Goal: Information Seeking & Learning: Learn about a topic

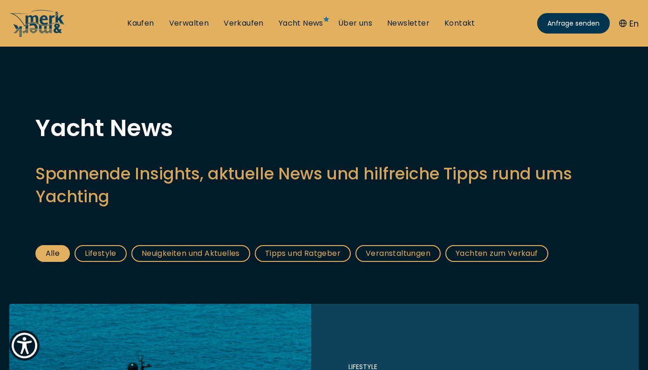
scroll to position [102, 0]
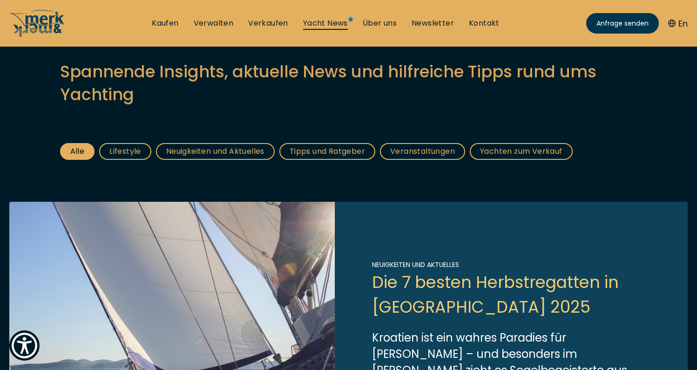
click at [337, 19] on link "Yacht News" at bounding box center [325, 23] width 45 height 10
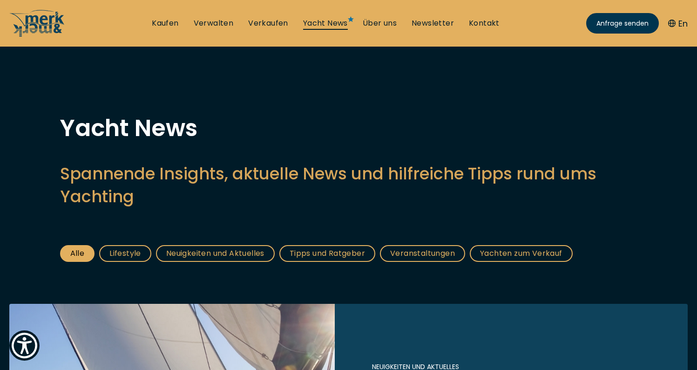
click at [337, 25] on link "Yacht News" at bounding box center [325, 23] width 45 height 10
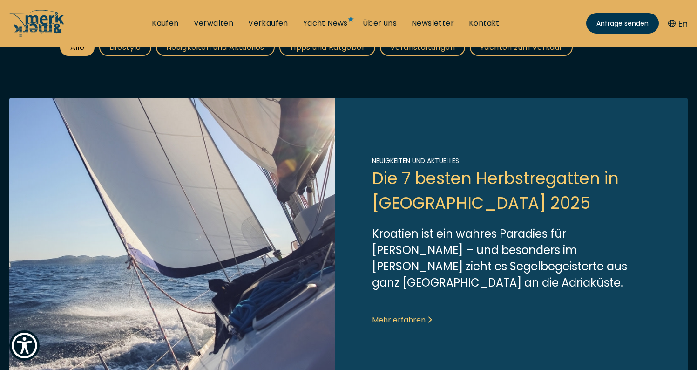
scroll to position [218, 0]
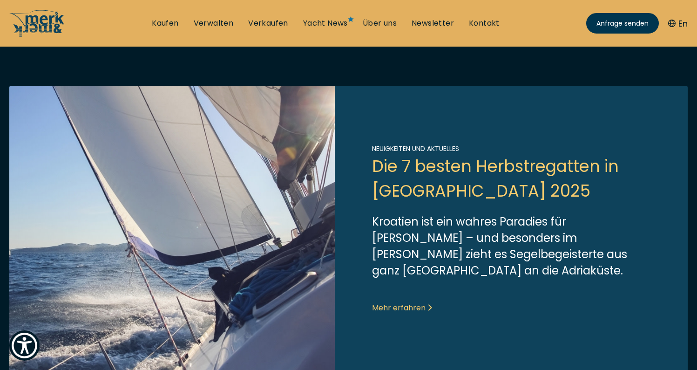
click at [381, 285] on link "Link to post" at bounding box center [348, 229] width 679 height 286
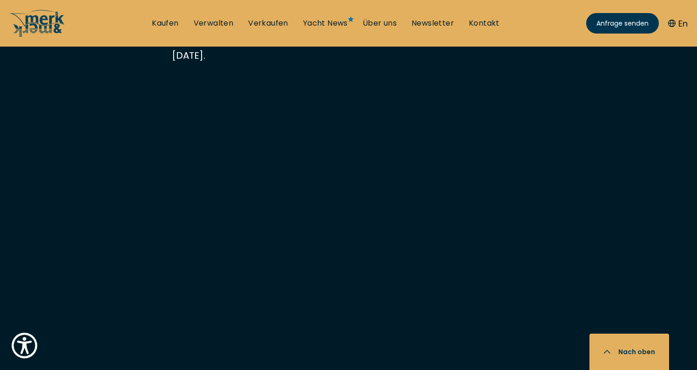
scroll to position [1876, 0]
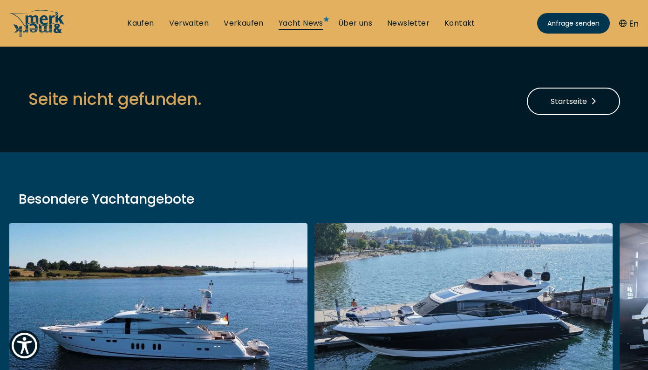
click at [319, 24] on link "Yacht News" at bounding box center [301, 23] width 45 height 10
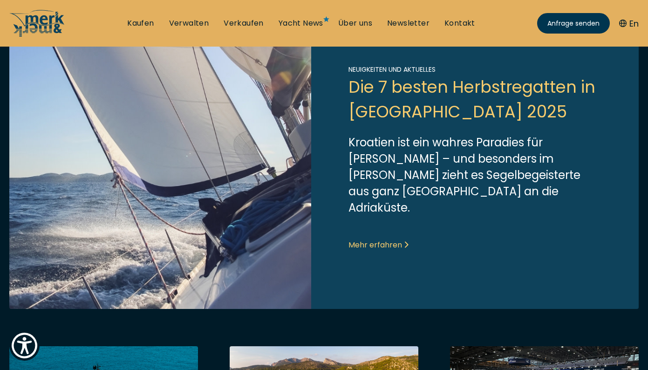
scroll to position [277, 0]
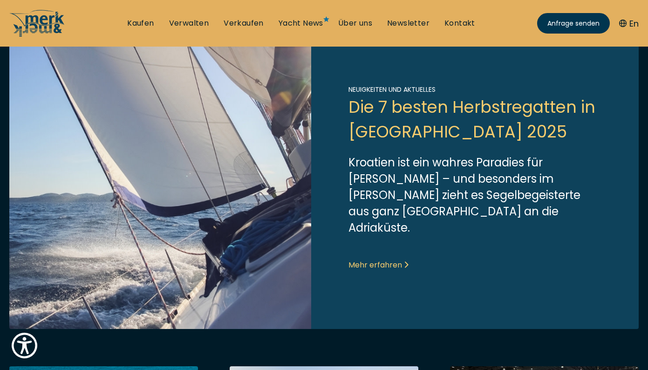
click at [400, 245] on link "Link to post" at bounding box center [323, 178] width 629 height 302
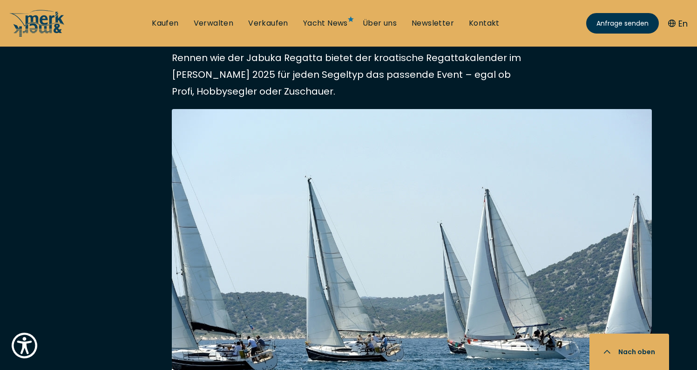
scroll to position [804, 0]
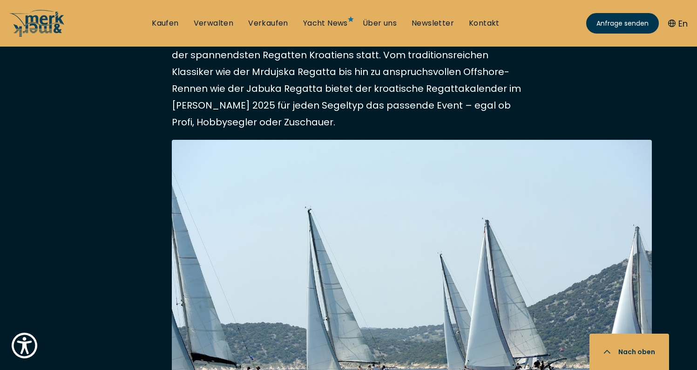
scroll to position [830, 0]
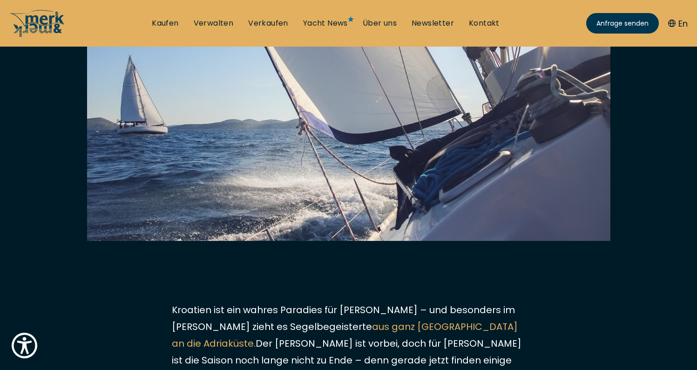
scroll to position [129, 0]
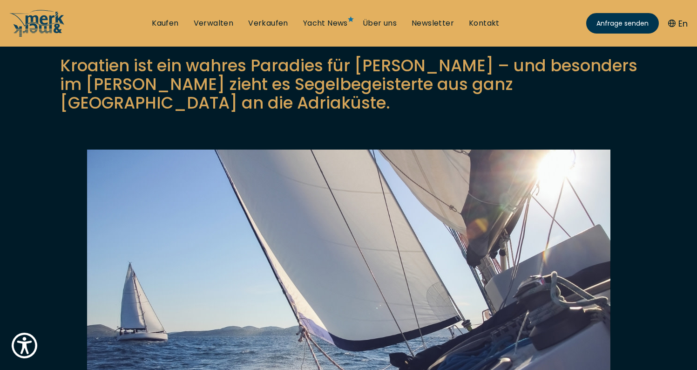
click at [681, 23] on button "En" at bounding box center [678, 23] width 20 height 13
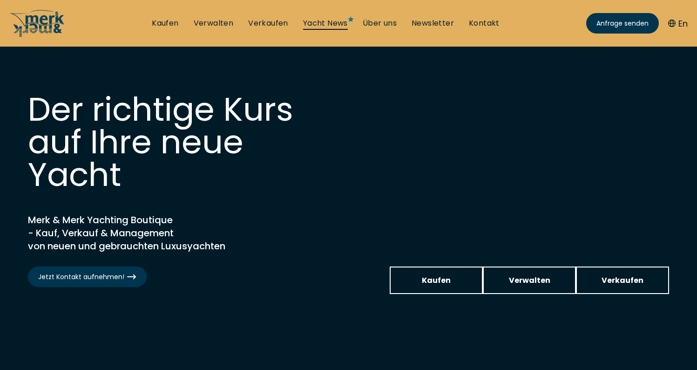
click at [338, 18] on link "Yacht News" at bounding box center [325, 23] width 45 height 10
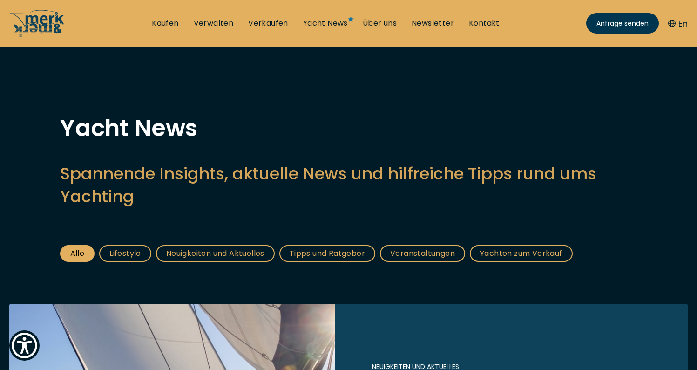
scroll to position [162, 0]
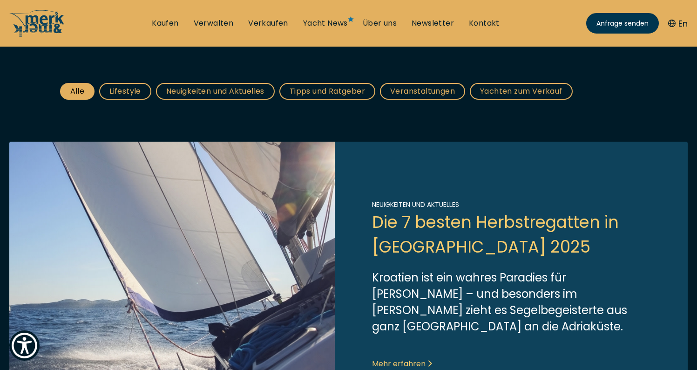
click at [429, 242] on link "Link to post" at bounding box center [348, 285] width 679 height 286
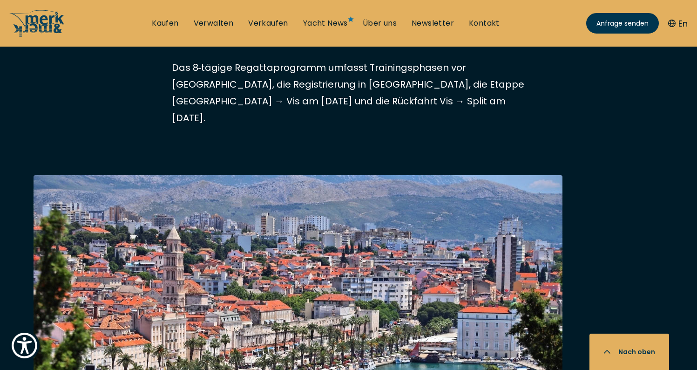
scroll to position [1471, 0]
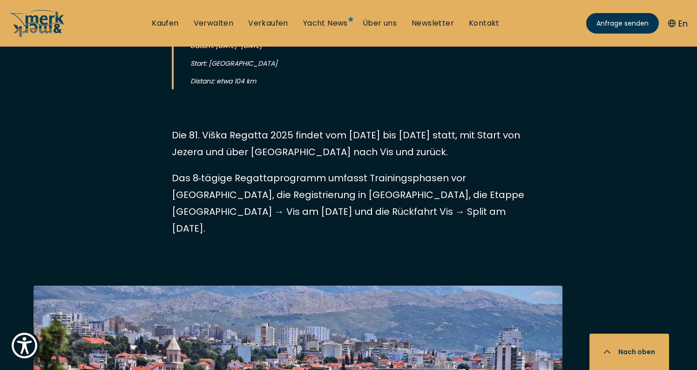
click at [683, 16] on div "Anfrage senden En" at bounding box center [637, 23] width 102 height 28
click at [682, 22] on button "En" at bounding box center [678, 23] width 20 height 13
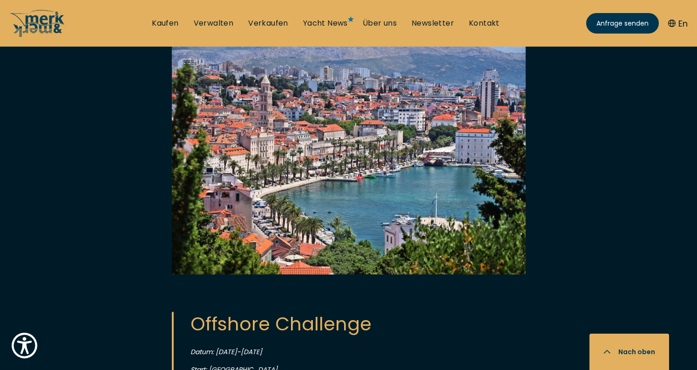
scroll to position [1554, 0]
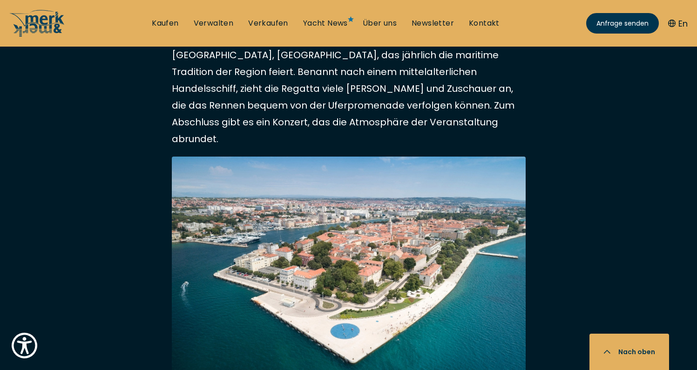
scroll to position [2682, 0]
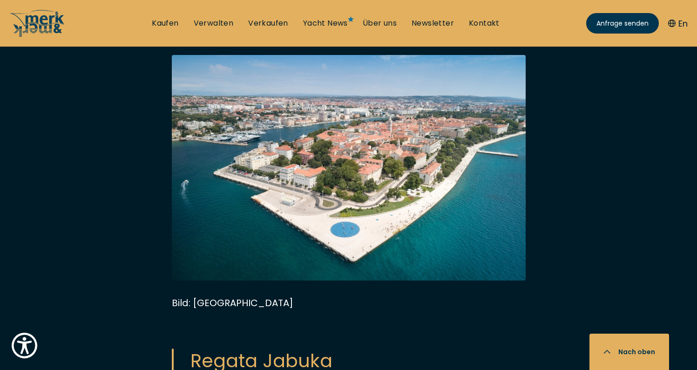
click at [681, 21] on button "En" at bounding box center [678, 23] width 20 height 13
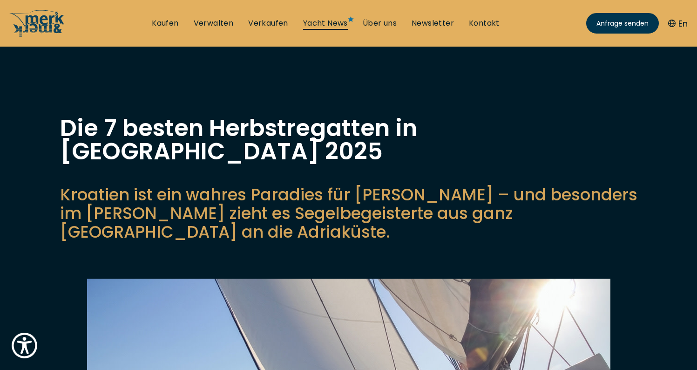
click at [337, 27] on link "Yacht News" at bounding box center [325, 23] width 45 height 10
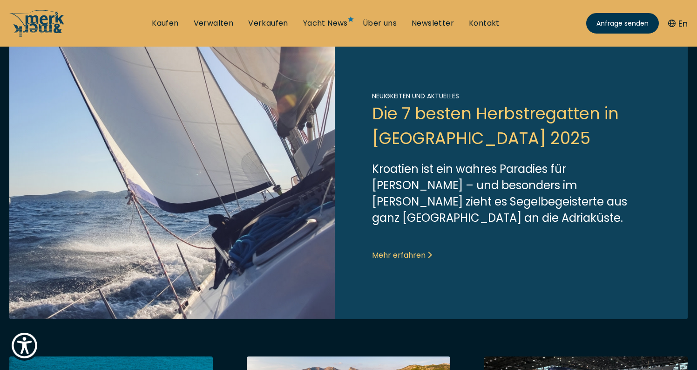
scroll to position [286, 0]
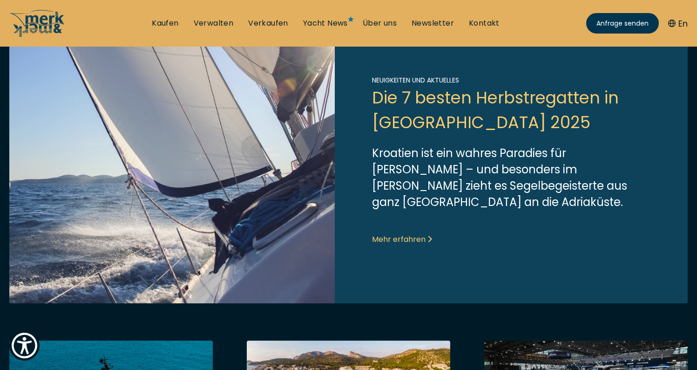
click at [443, 122] on link "Link to post" at bounding box center [348, 160] width 679 height 286
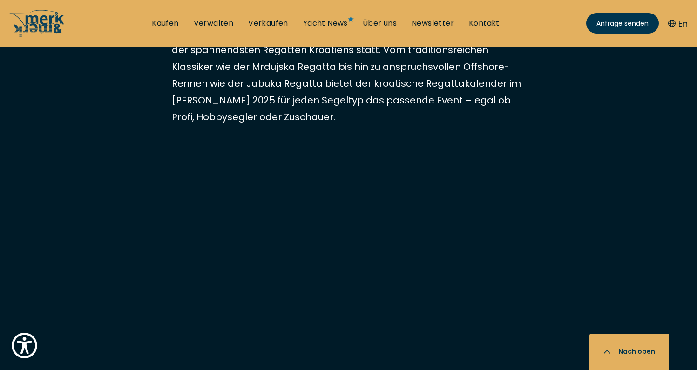
scroll to position [768, 0]
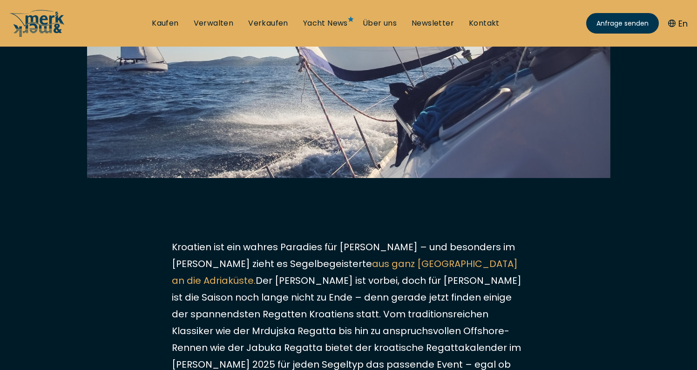
scroll to position [336, 0]
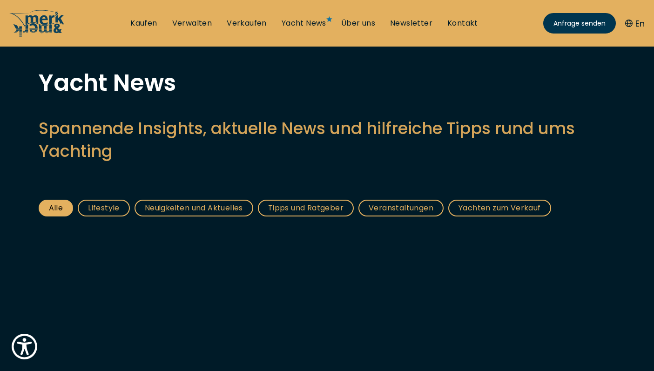
scroll to position [111, 0]
